Goal: Information Seeking & Learning: Learn about a topic

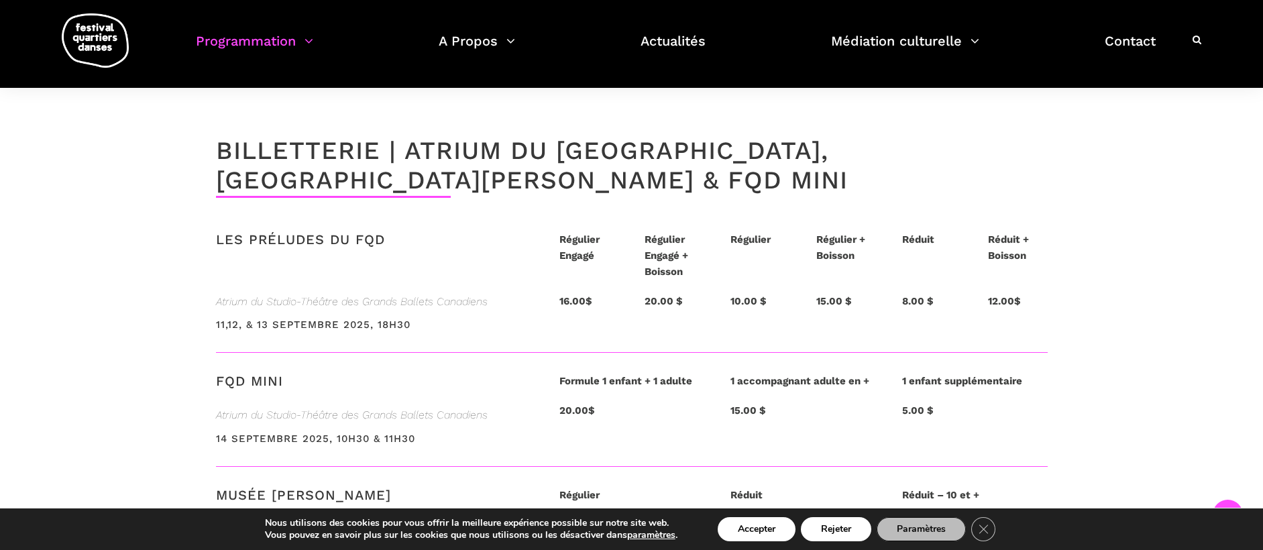
scroll to position [3085, 0]
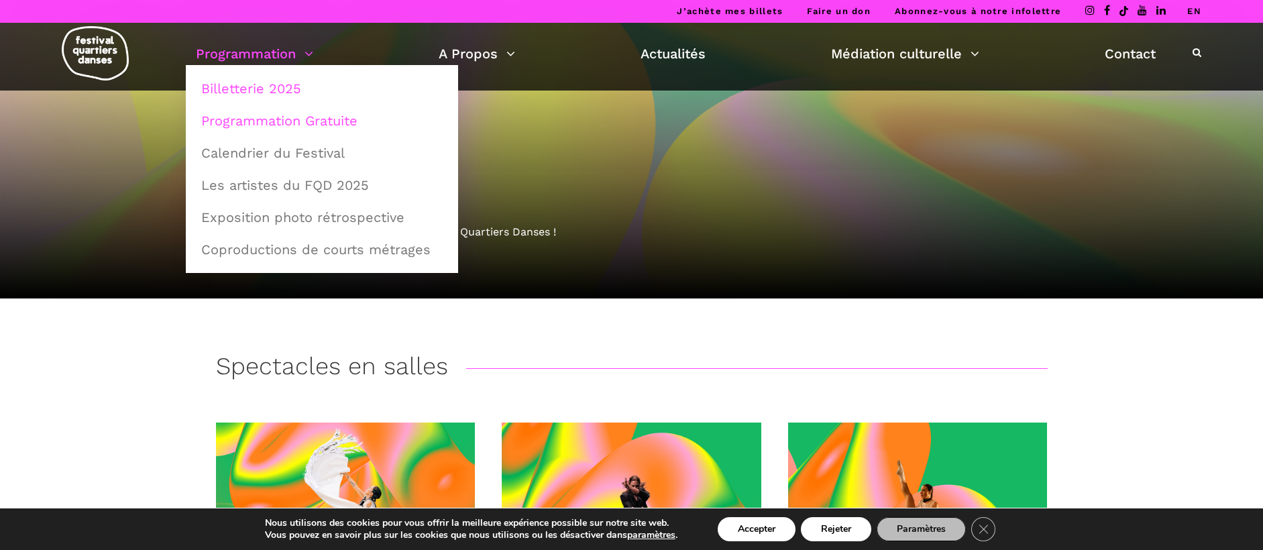
click at [316, 115] on link "Programmation Gratuite" at bounding box center [322, 120] width 258 height 31
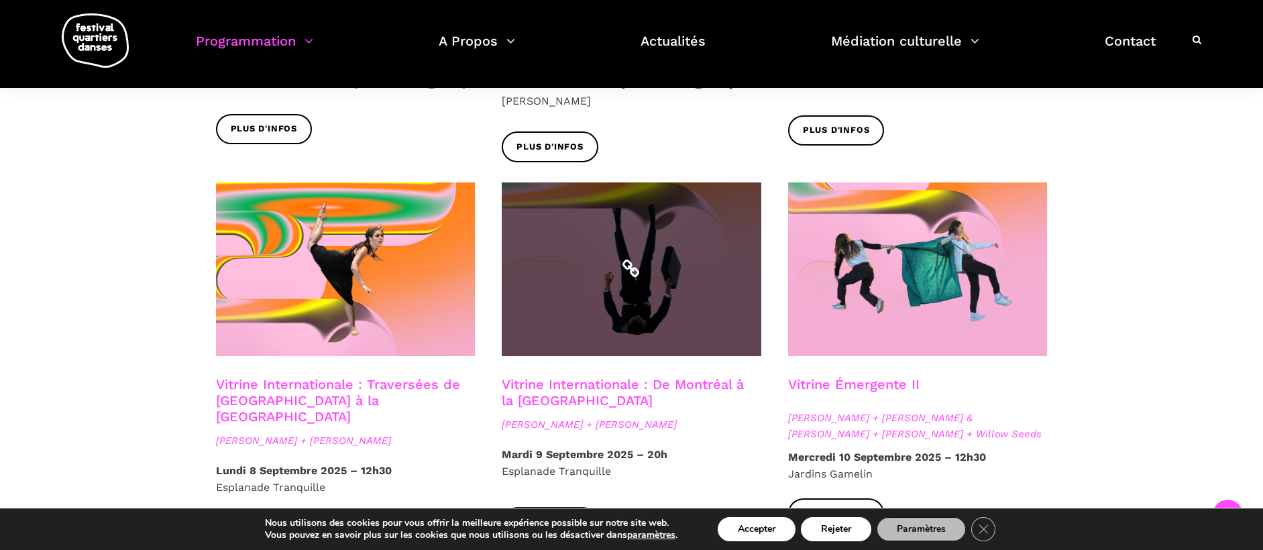
scroll to position [1006, 0]
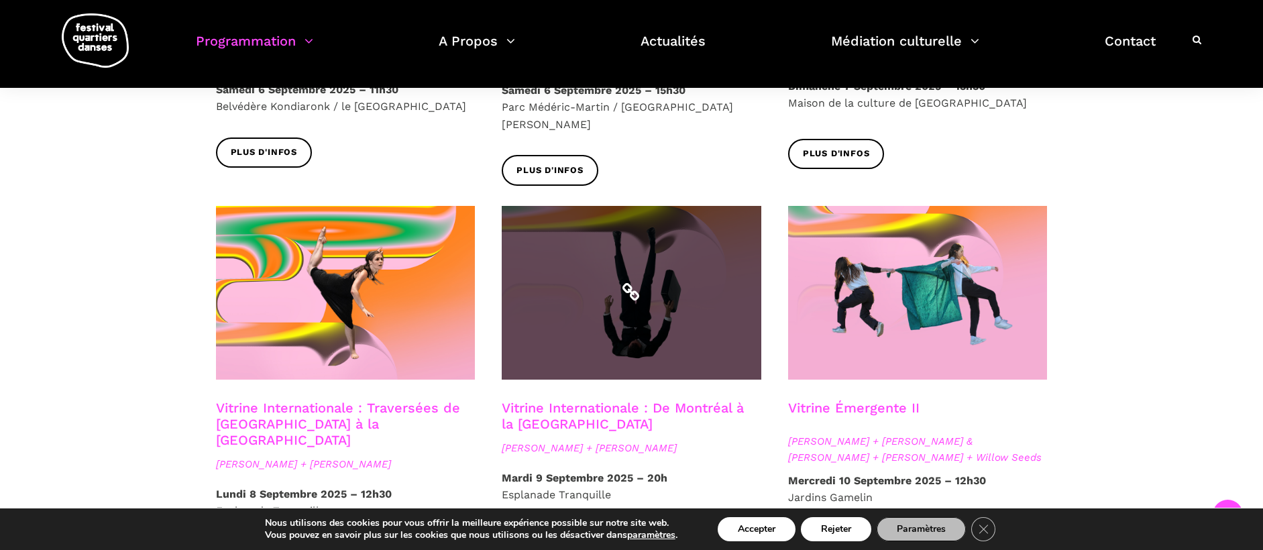
click at [640, 283] on icon at bounding box center [631, 292] width 19 height 19
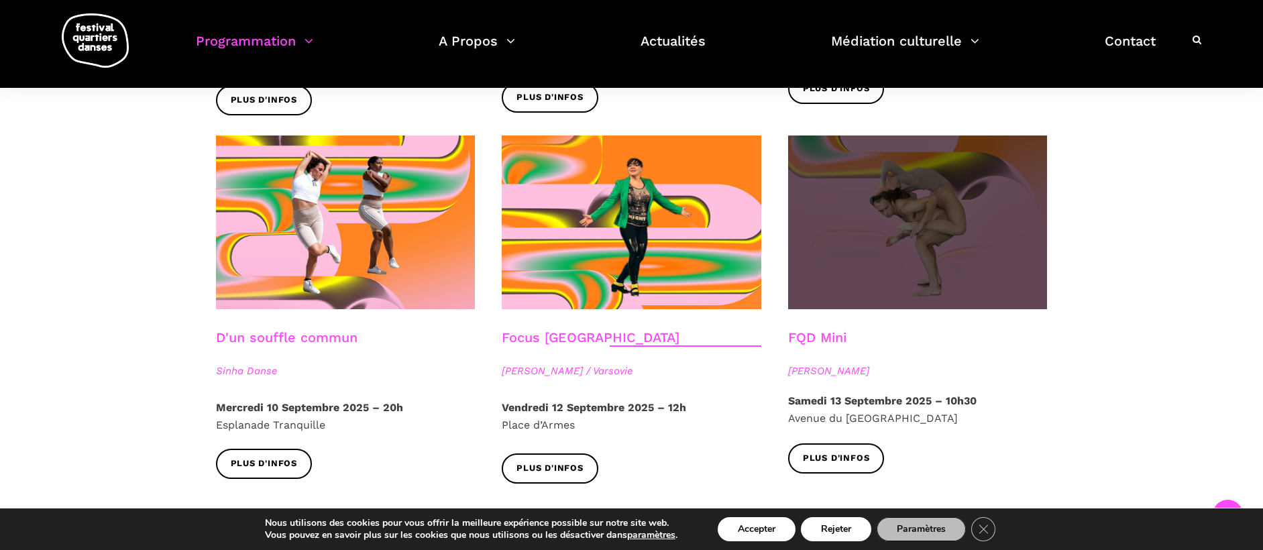
scroll to position [1409, 0]
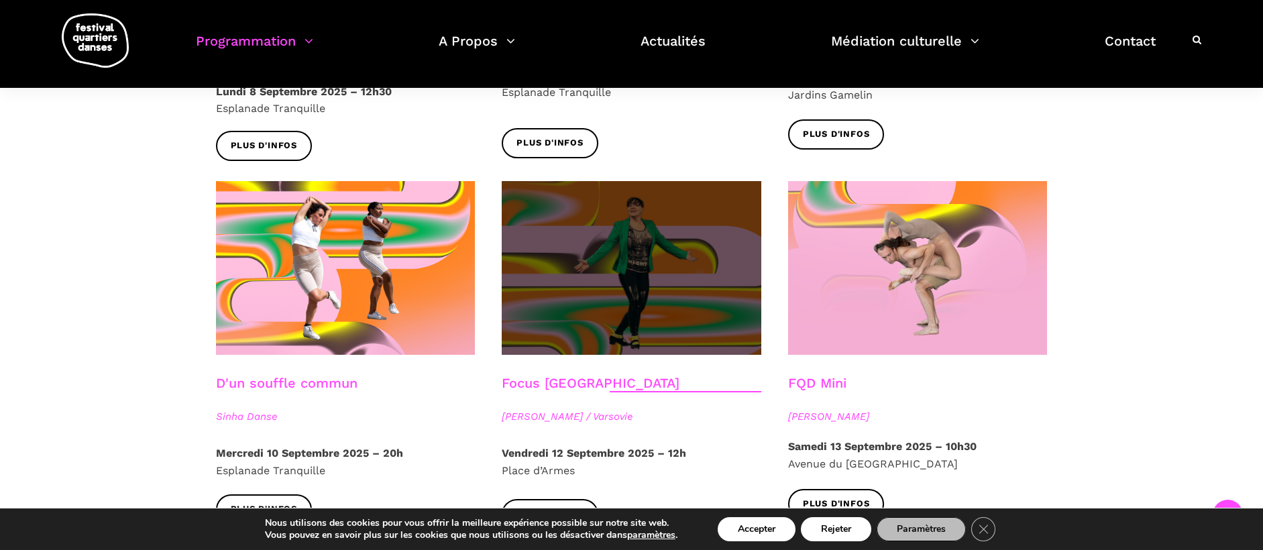
click at [610, 290] on span at bounding box center [632, 268] width 260 height 174
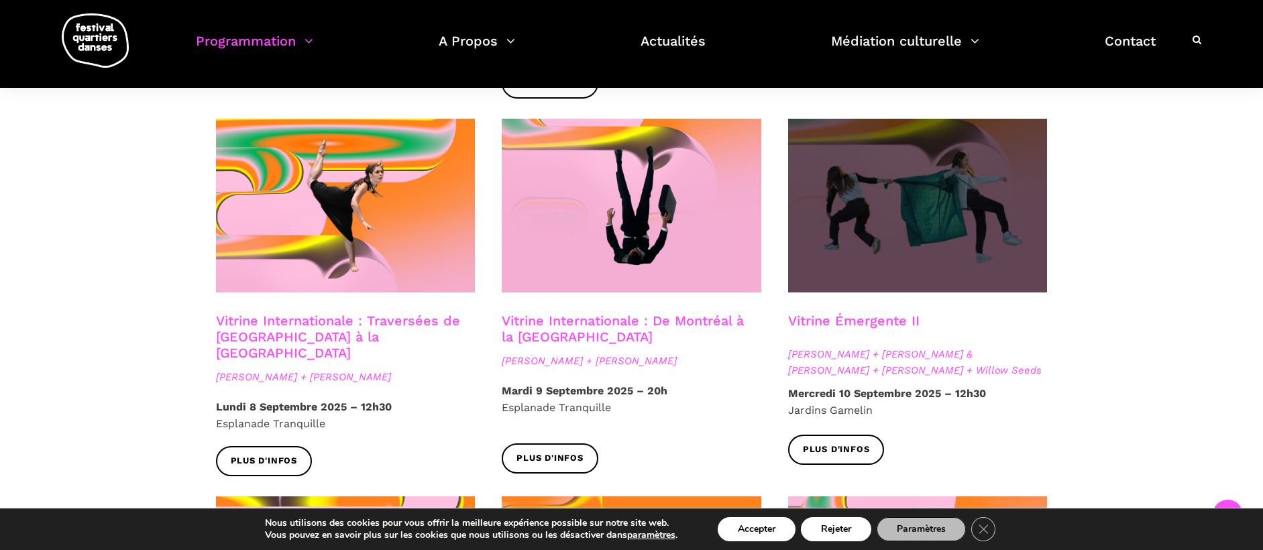
scroll to position [1073, 0]
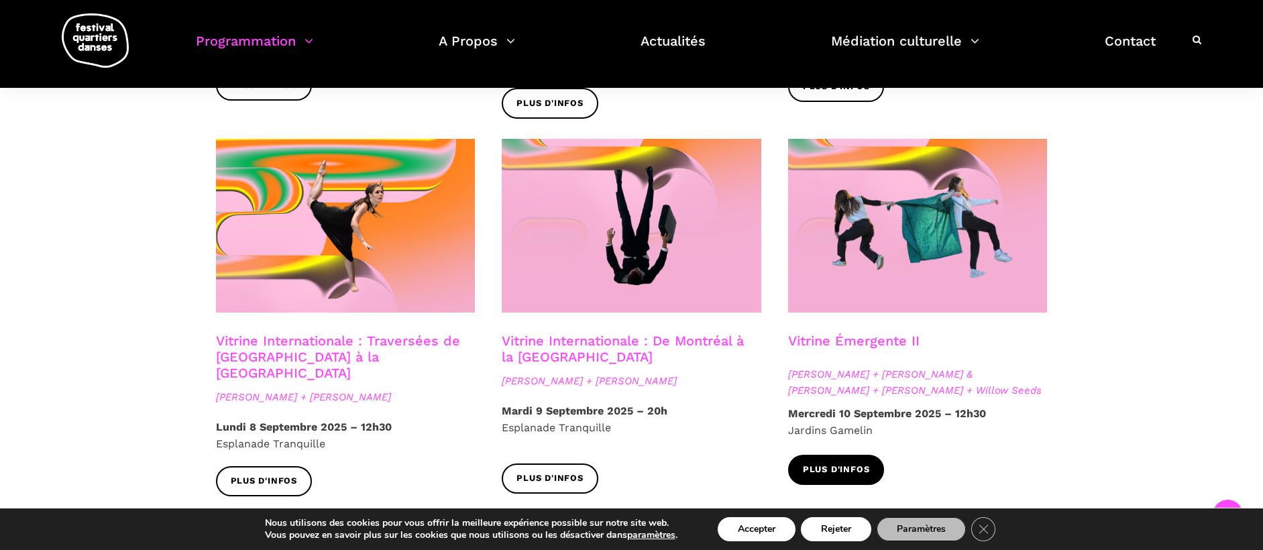
click at [816, 455] on link "Plus d'infos" at bounding box center [836, 470] width 97 height 30
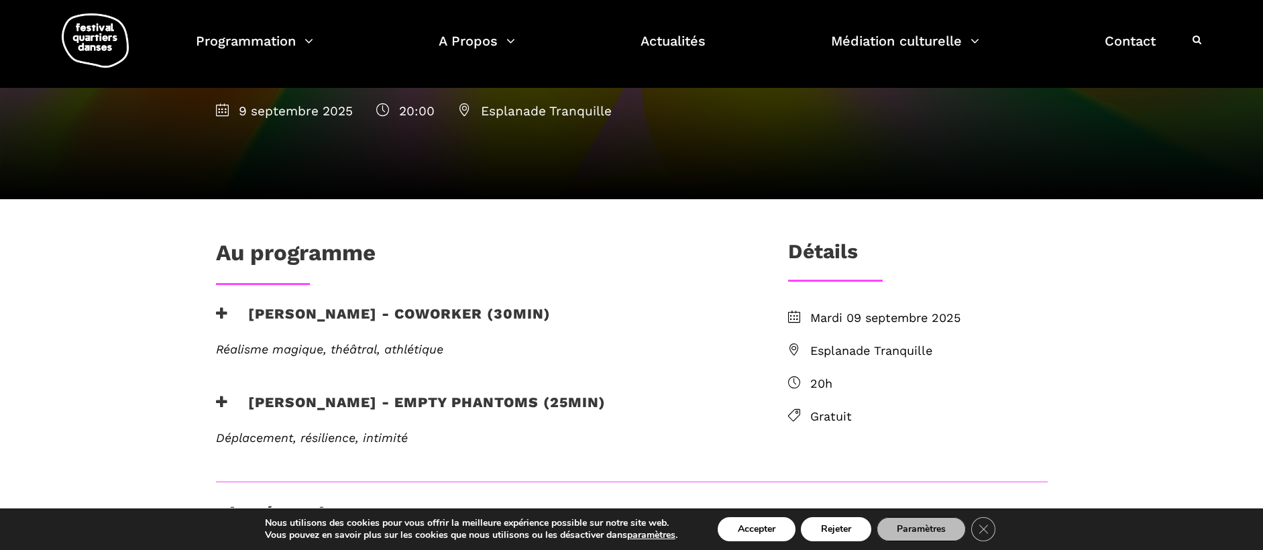
click at [225, 311] on icon at bounding box center [222, 314] width 12 height 14
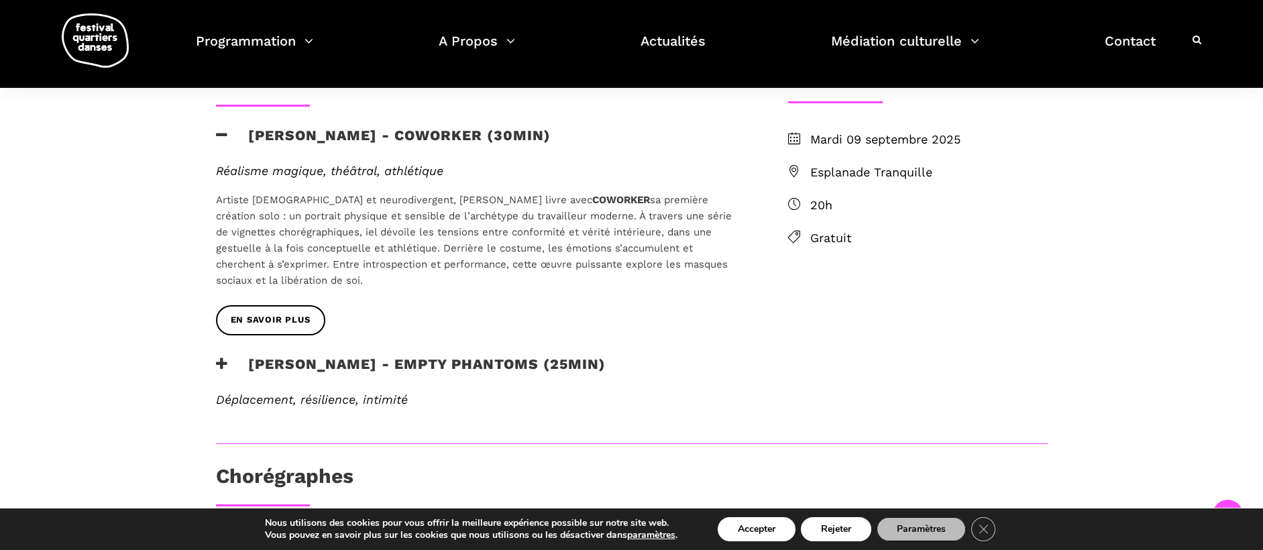
scroll to position [402, 0]
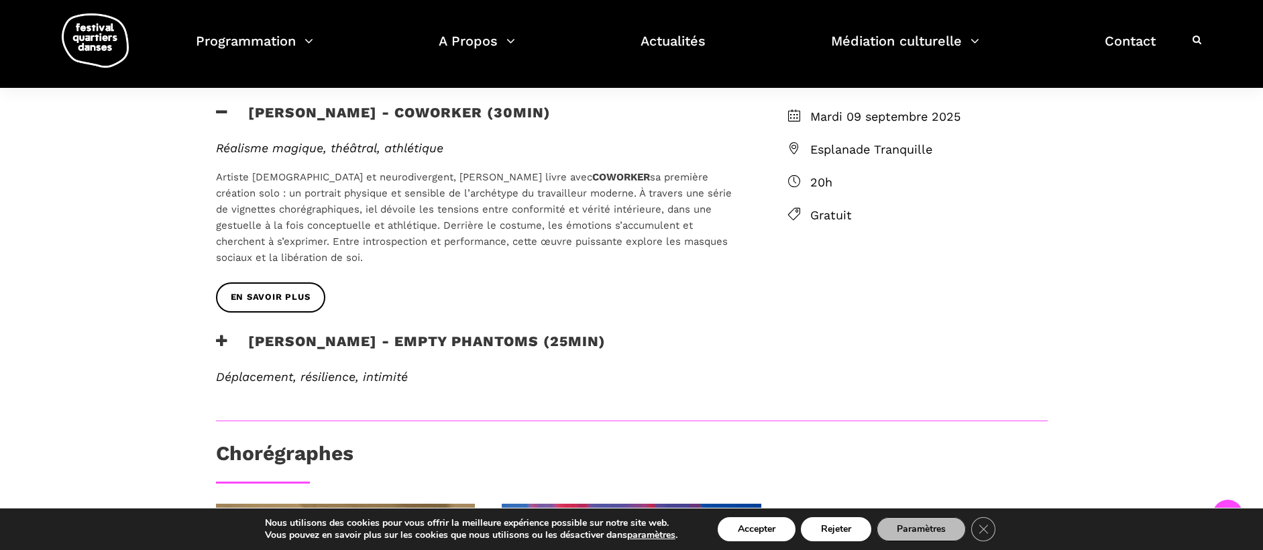
click at [221, 337] on icon at bounding box center [222, 341] width 12 height 14
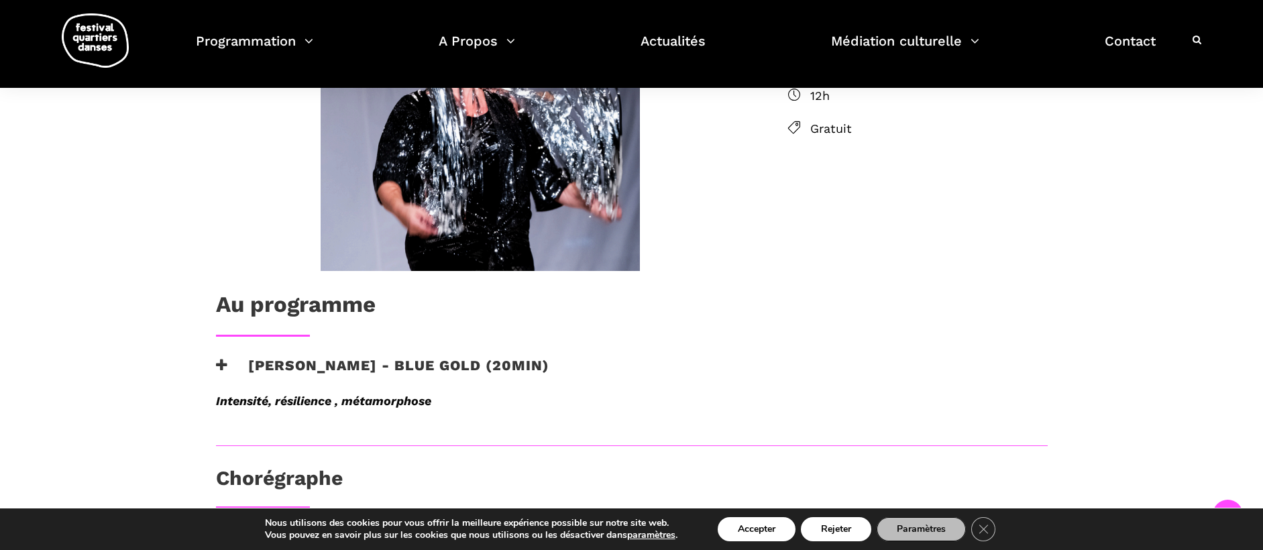
scroll to position [470, 0]
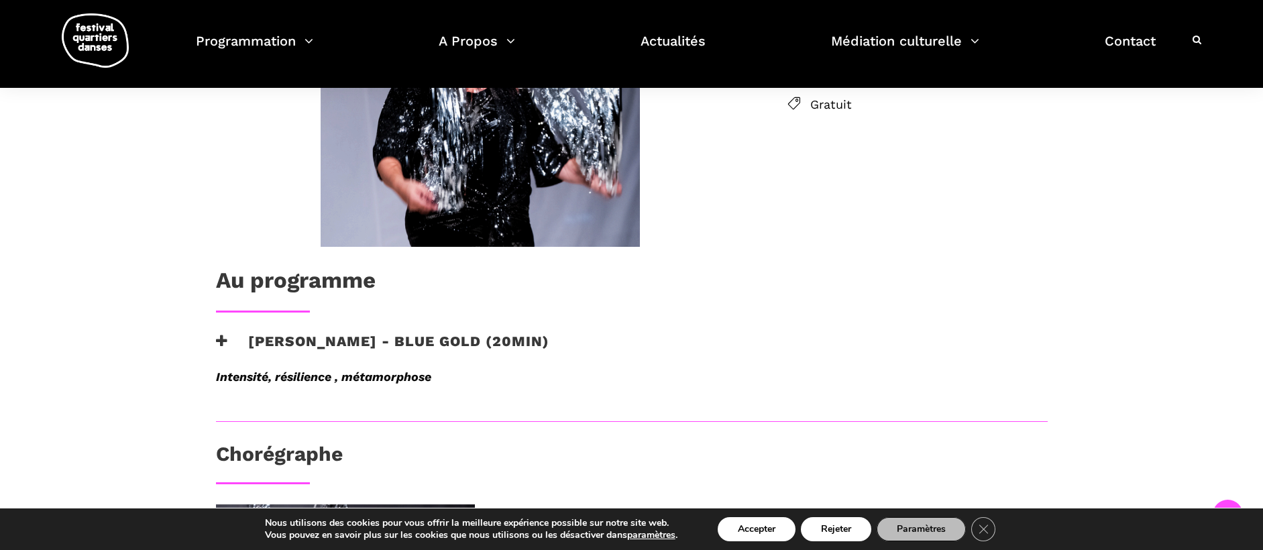
click at [218, 339] on icon at bounding box center [222, 341] width 12 height 14
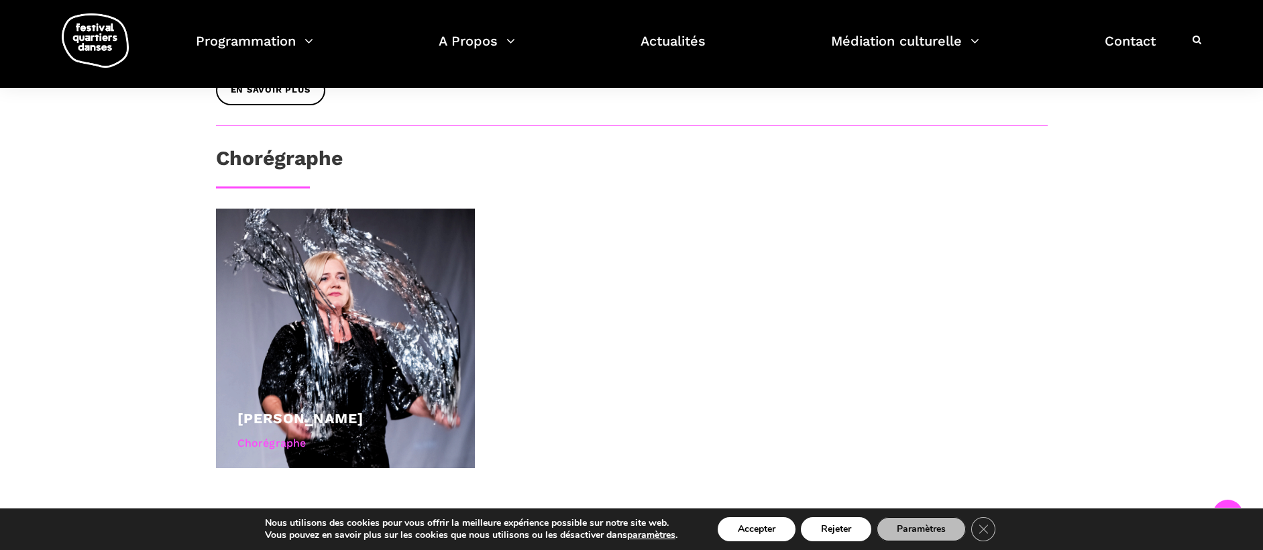
scroll to position [1073, 0]
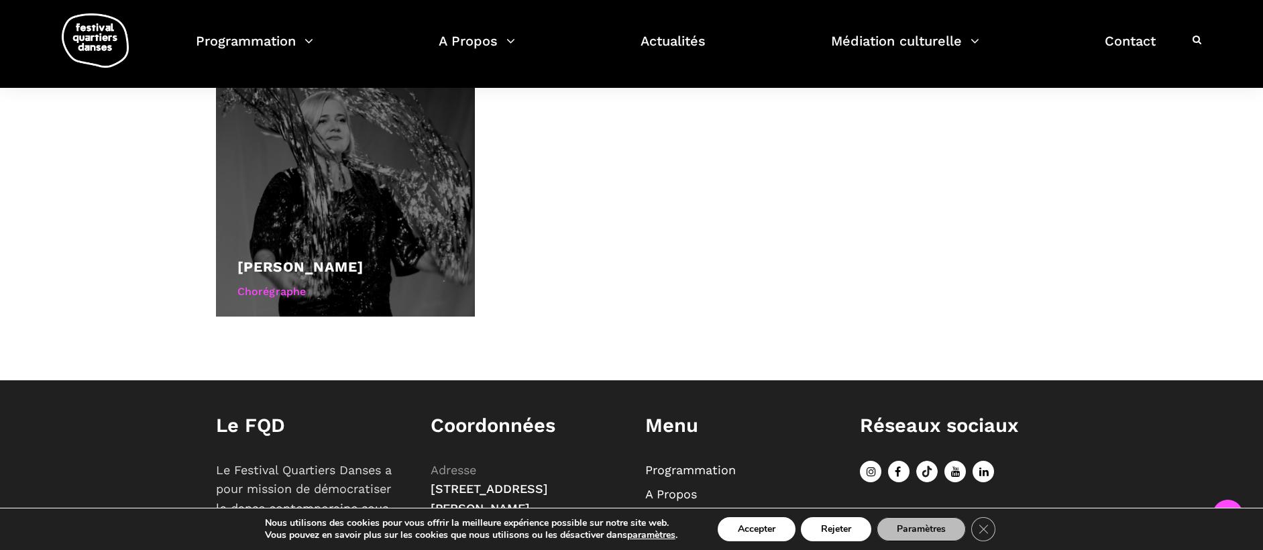
click at [309, 233] on div at bounding box center [346, 187] width 260 height 260
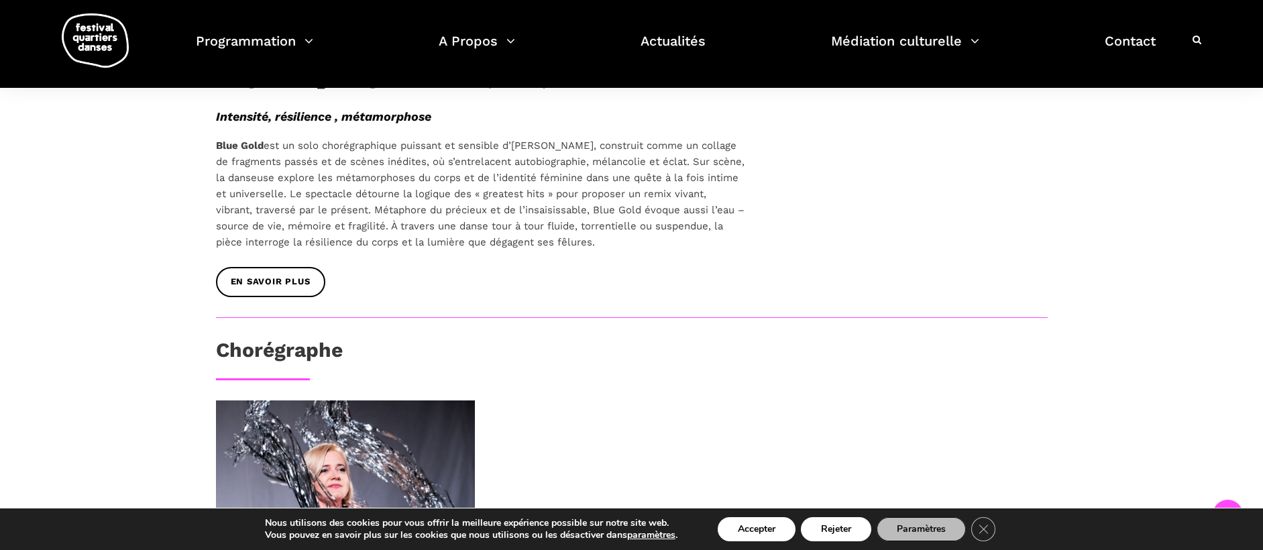
scroll to position [805, 0]
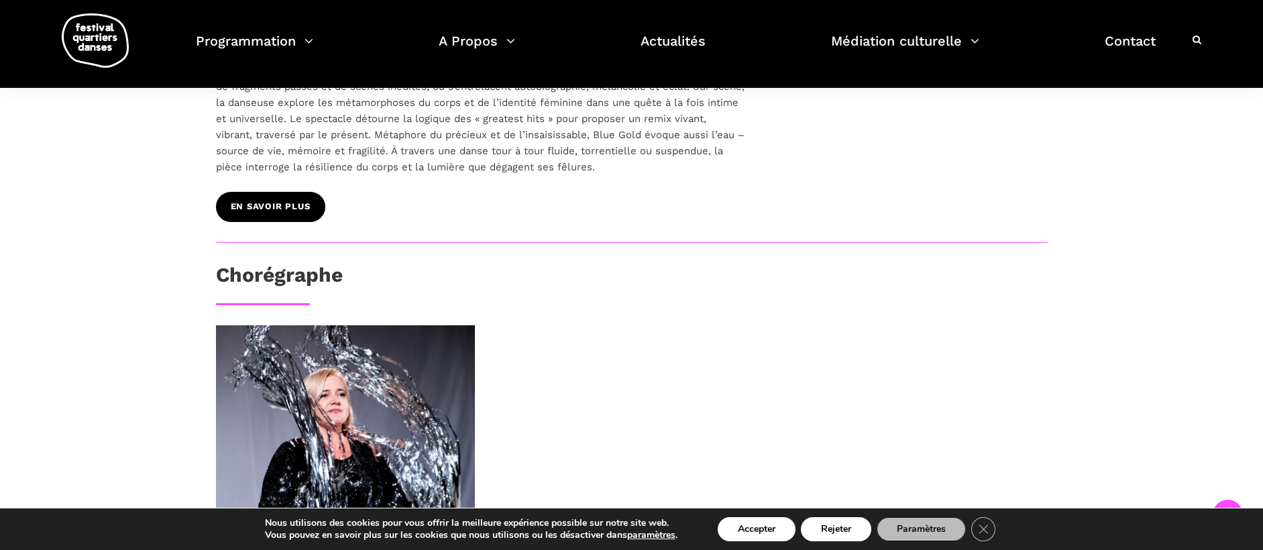
click at [272, 203] on span "EN SAVOIR PLUS" at bounding box center [271, 207] width 80 height 14
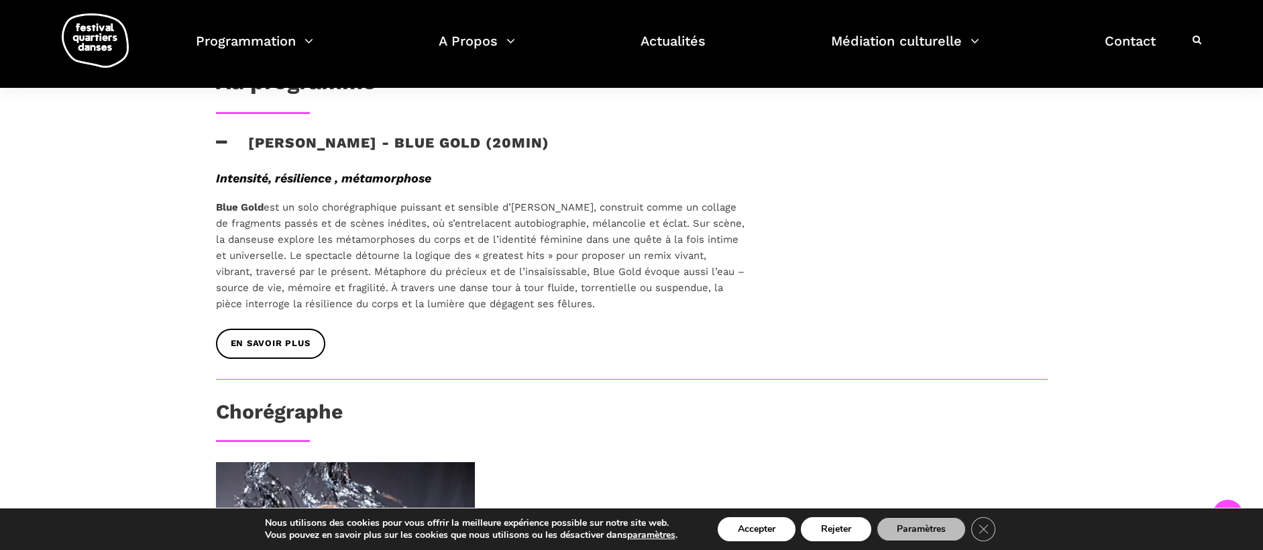
scroll to position [537, 0]
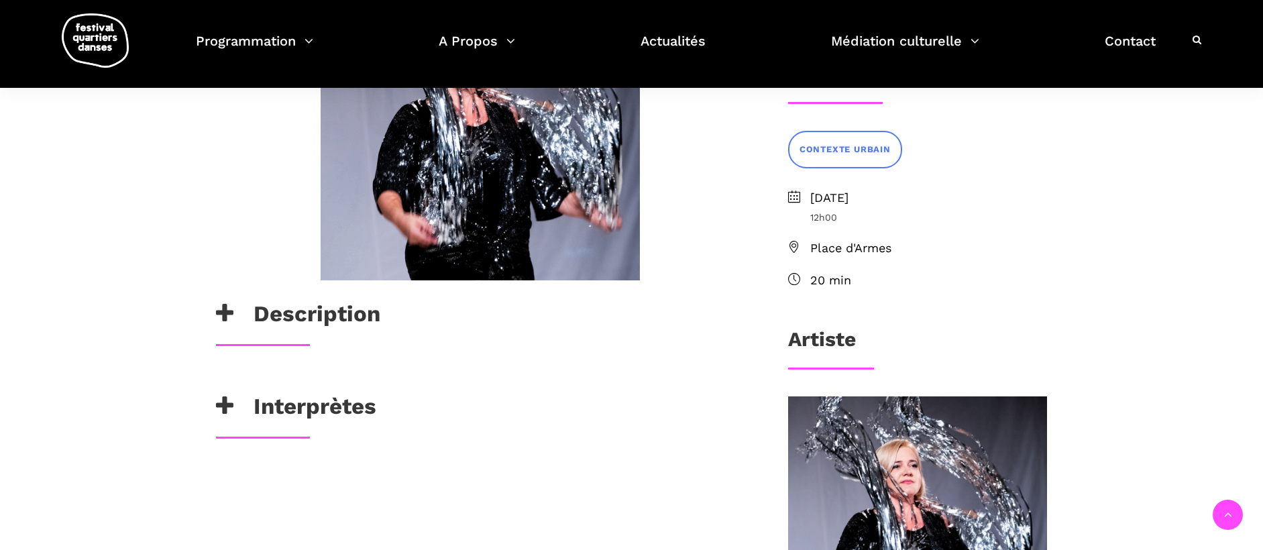
scroll to position [537, 0]
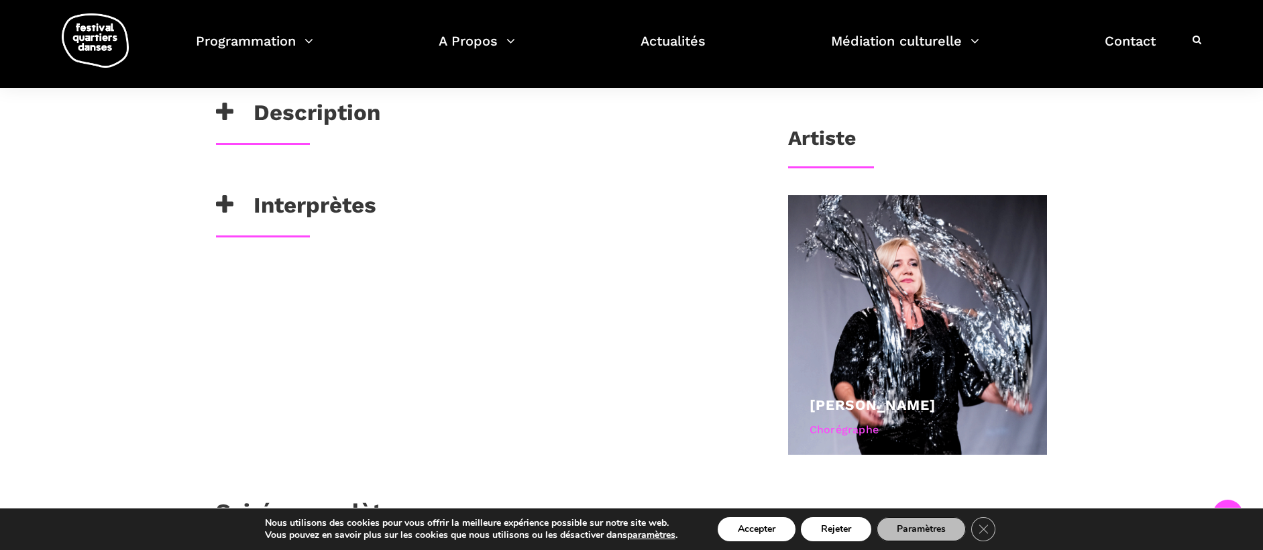
click at [227, 113] on icon at bounding box center [224, 112] width 17 height 22
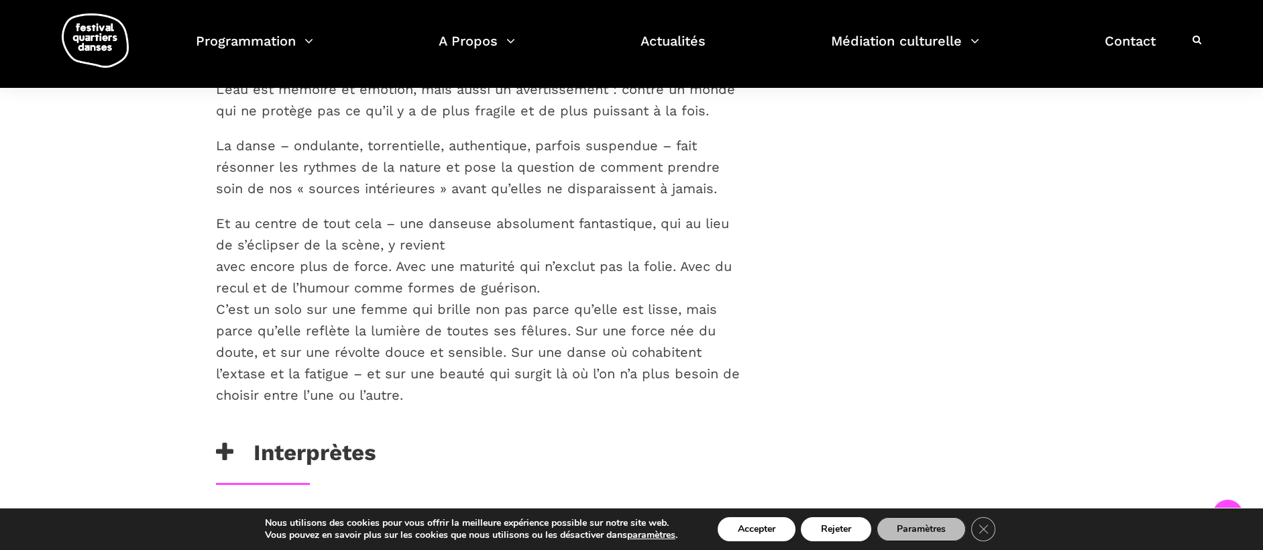
scroll to position [1476, 0]
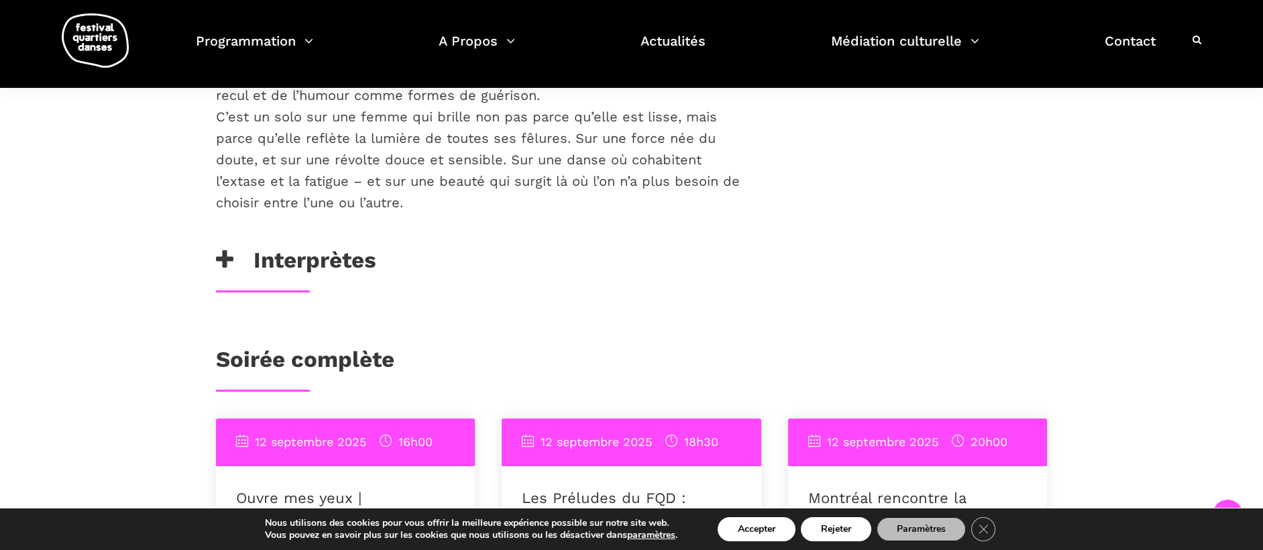
click at [226, 249] on icon at bounding box center [224, 260] width 17 height 22
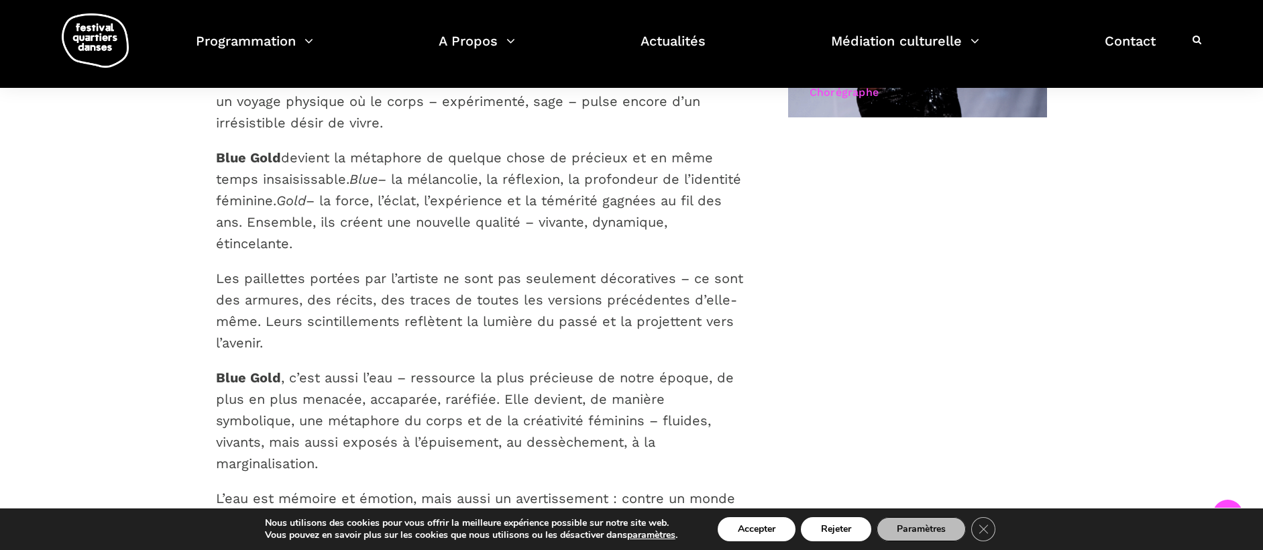
scroll to position [671, 0]
